Goal: Task Accomplishment & Management: Use online tool/utility

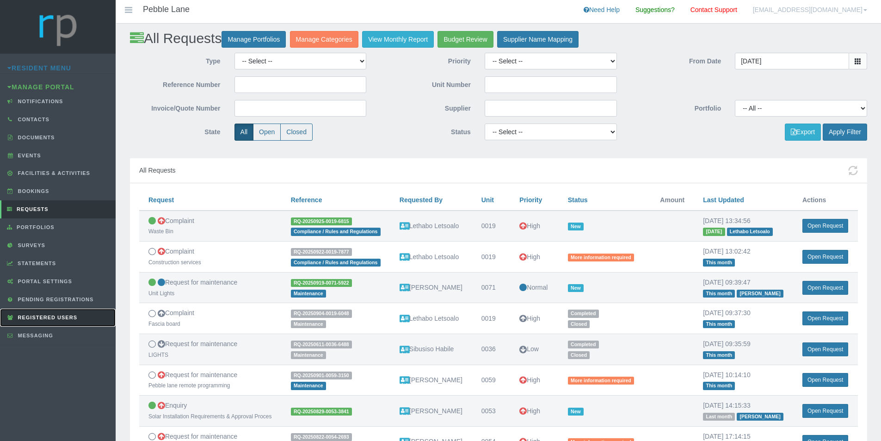
click at [78, 318] on link "Registered Users" at bounding box center [58, 317] width 116 height 18
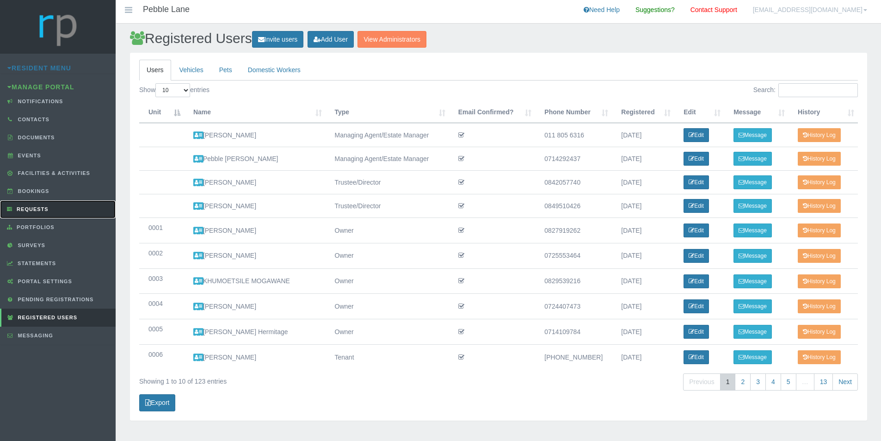
click at [39, 204] on link "Requests" at bounding box center [58, 209] width 116 height 18
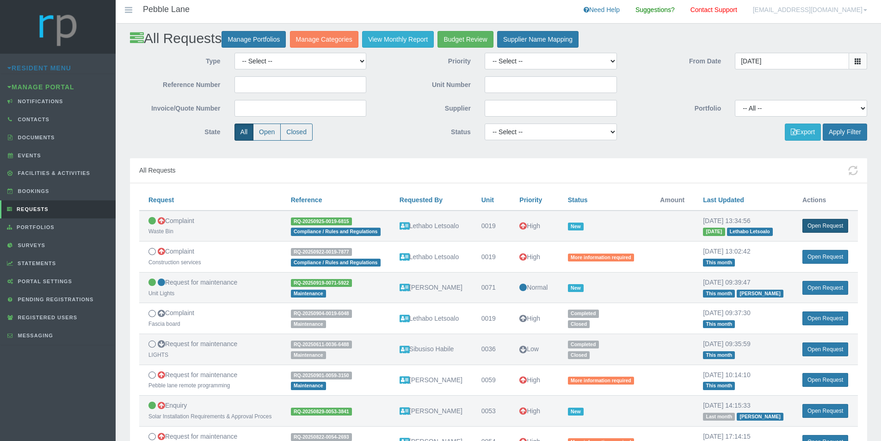
click at [833, 226] on link "Open Request" at bounding box center [825, 226] width 46 height 14
